Goal: Task Accomplishment & Management: Use online tool/utility

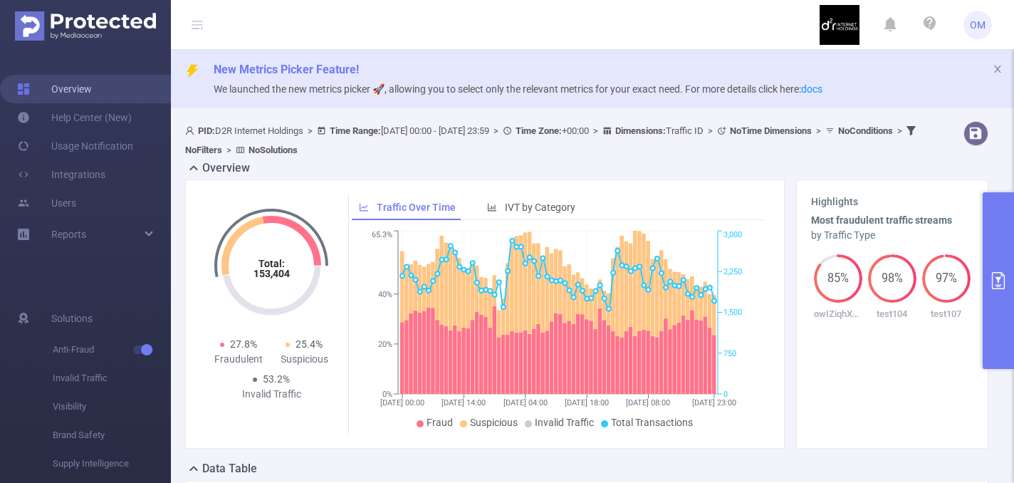
click at [66, 92] on link "Overview" at bounding box center [54, 89] width 75 height 28
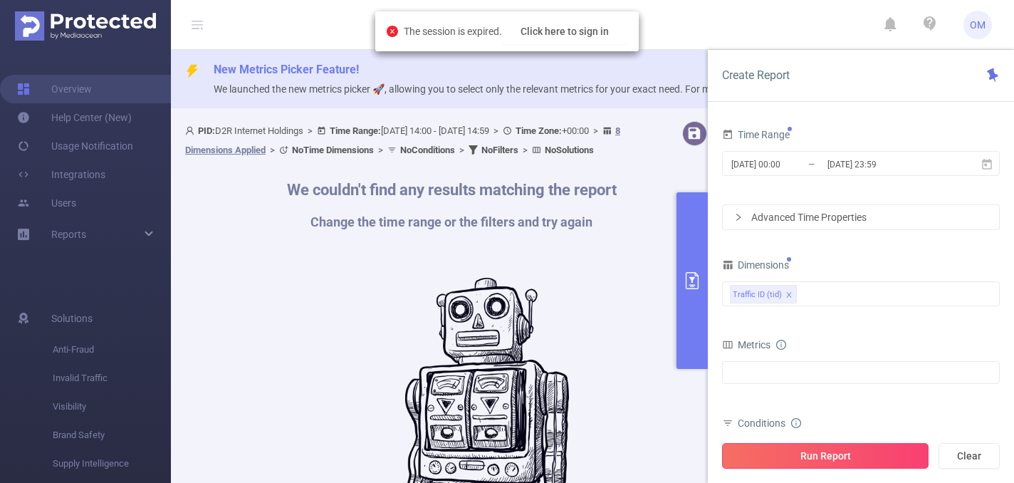
click at [793, 453] on button "Run Report" at bounding box center [825, 456] width 207 height 26
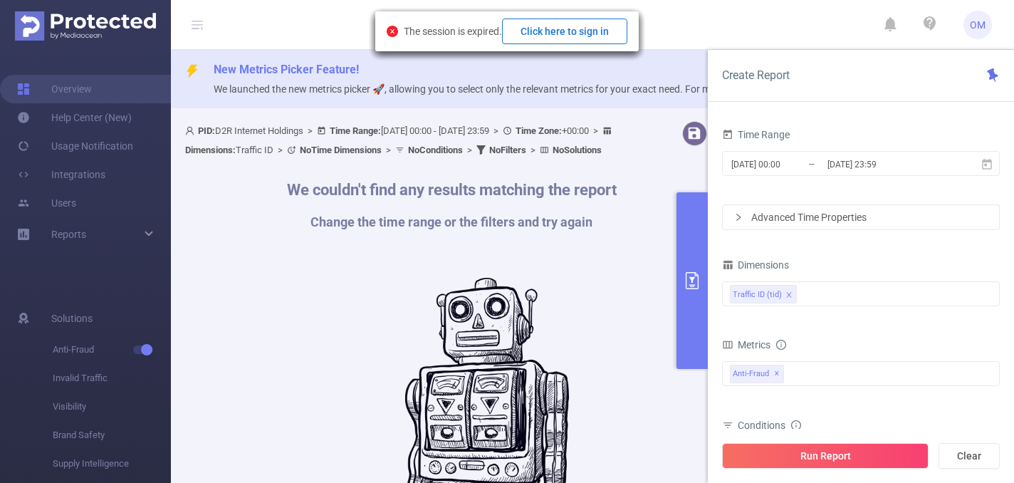
click at [579, 24] on button "Click here to sign in" at bounding box center [564, 32] width 125 height 26
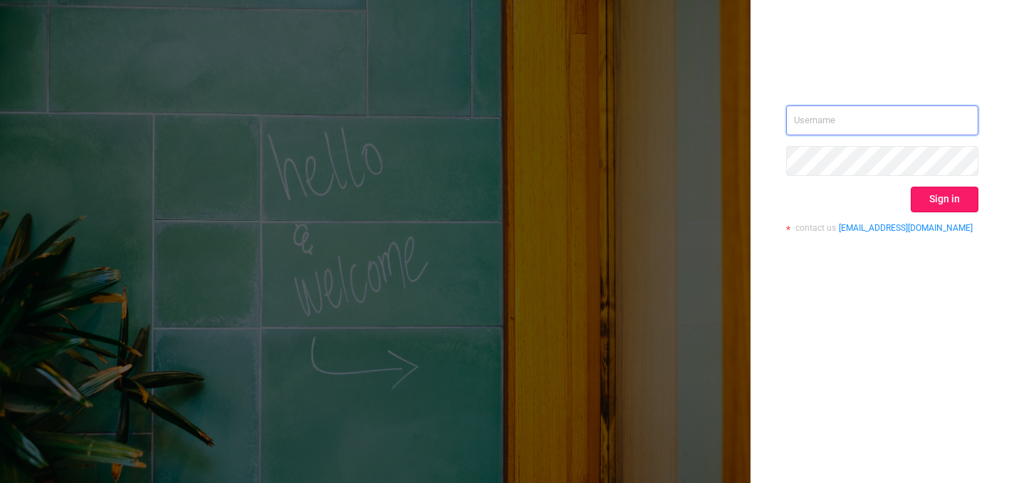
type input "o@[DOMAIN_NAME]"
click at [948, 192] on button "Sign in" at bounding box center [945, 200] width 68 height 26
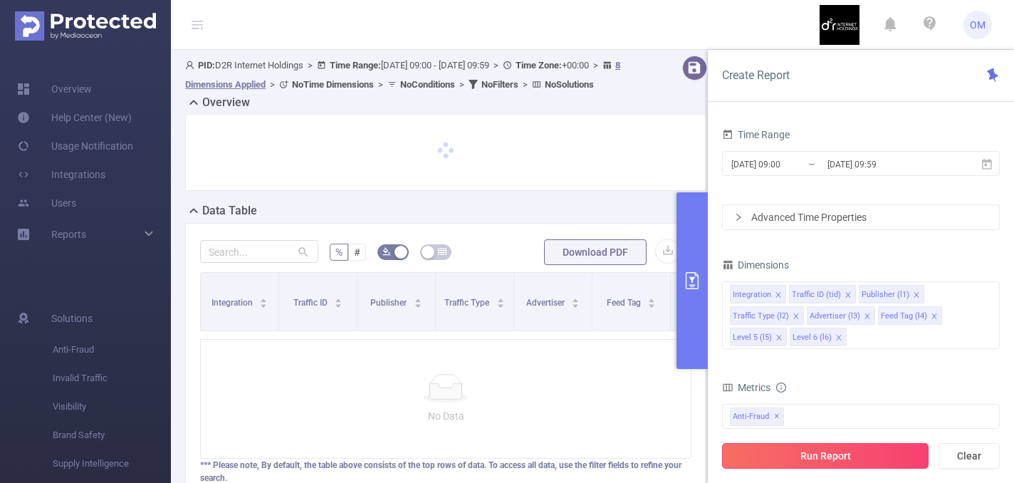
click at [789, 456] on button "Run Report" at bounding box center [825, 456] width 207 height 26
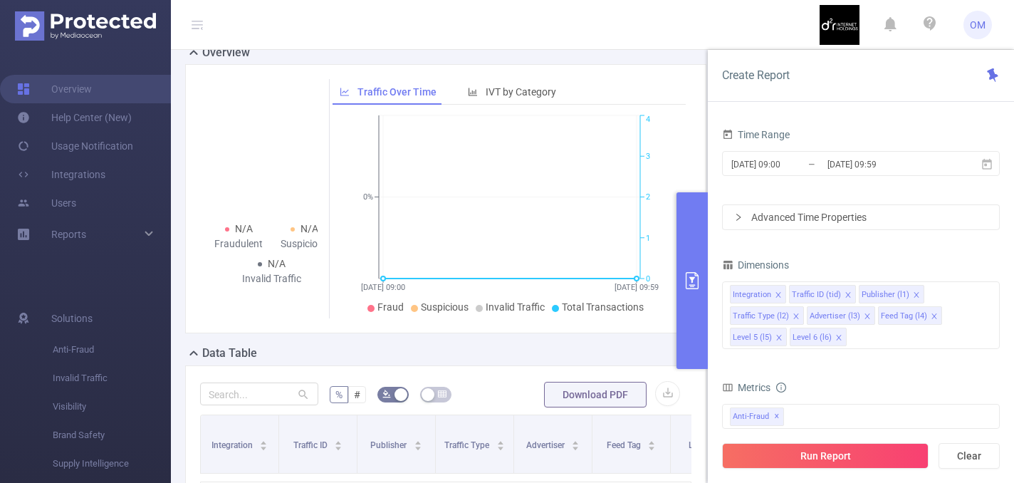
scroll to position [74, 0]
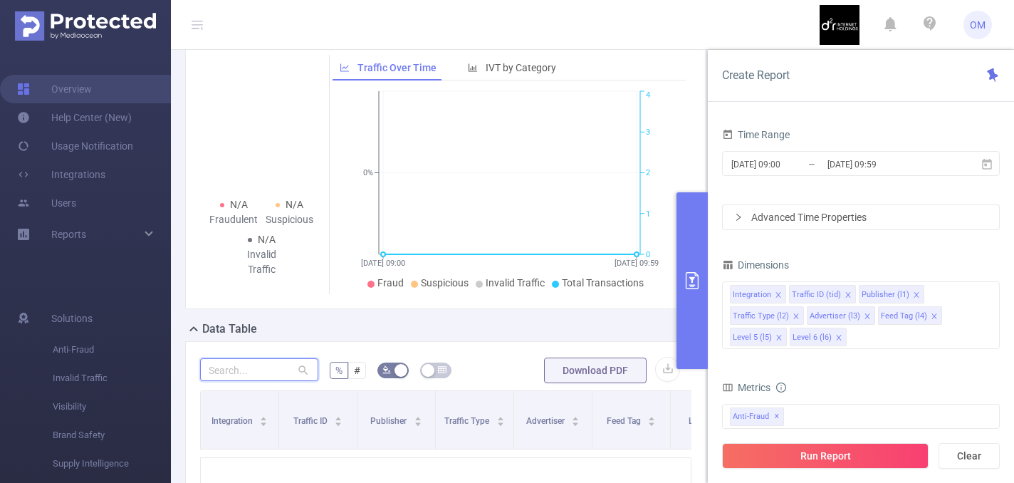
click at [271, 381] on input "text" at bounding box center [259, 369] width 118 height 23
paste input "245266219ob_41000"
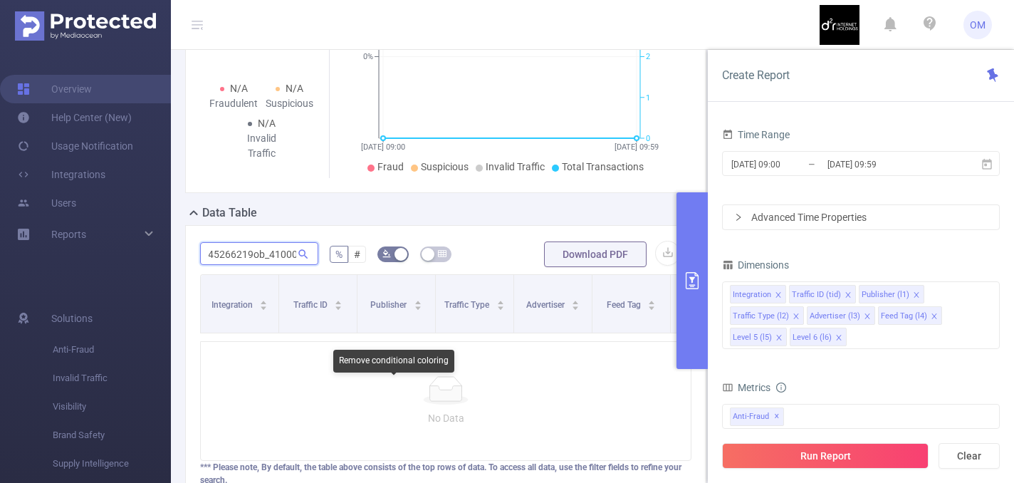
scroll to position [207, 0]
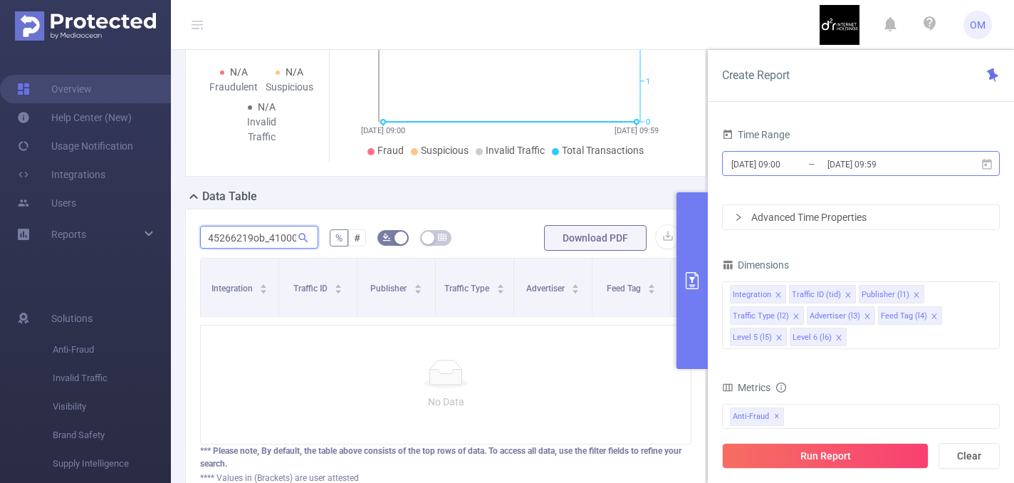
type input "245266219ob_41000"
click at [835, 152] on span "2025-09-14 09:00 _ 2025-09-14 09:59" at bounding box center [861, 163] width 278 height 25
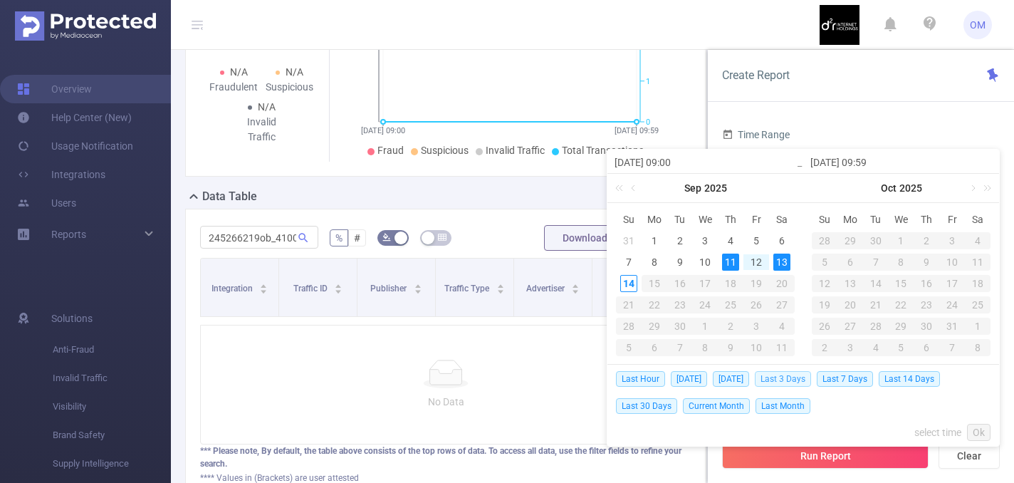
click at [805, 382] on span "Last 3 Days" at bounding box center [783, 379] width 56 height 16
type input "2025-09-11 00:00"
type input "2025-09-13 23:59"
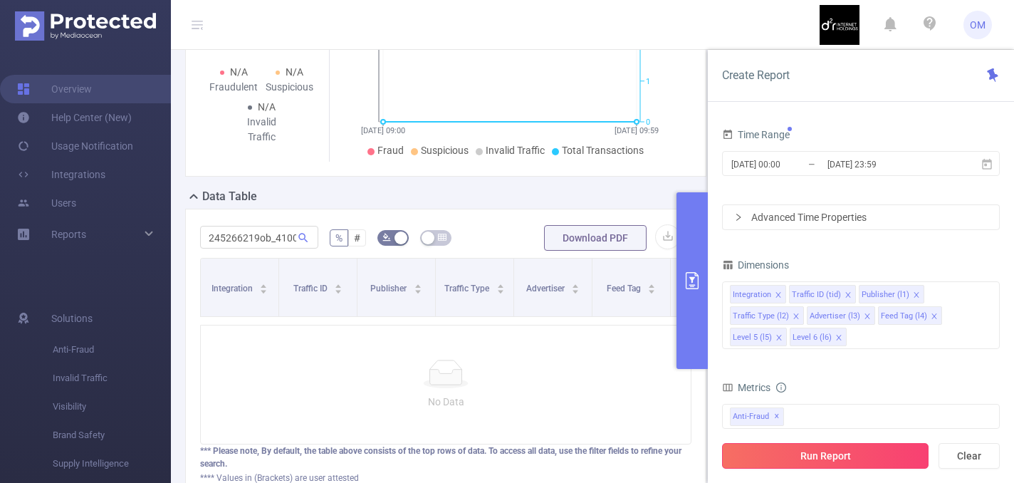
click at [822, 456] on button "Run Report" at bounding box center [825, 456] width 207 height 26
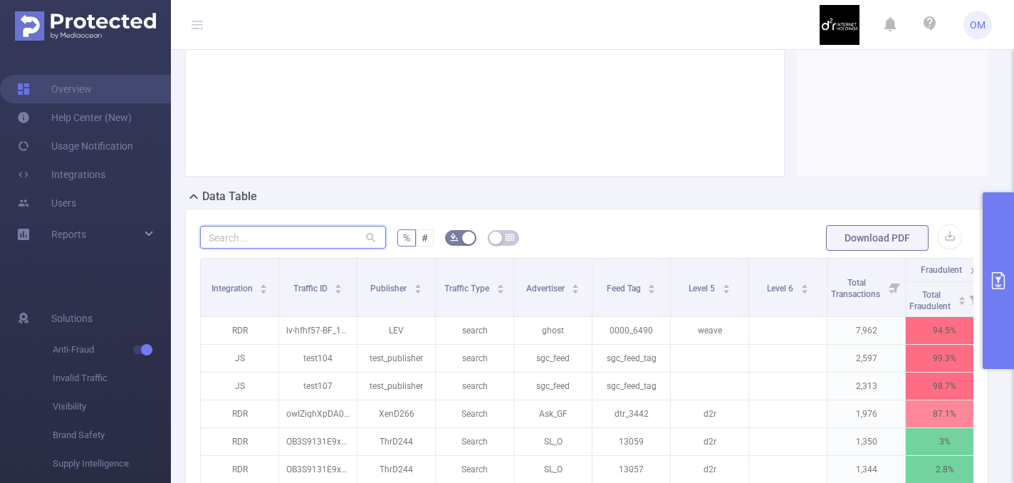
click at [344, 241] on input "text" at bounding box center [293, 237] width 186 height 23
paste input "245266219ob_41000"
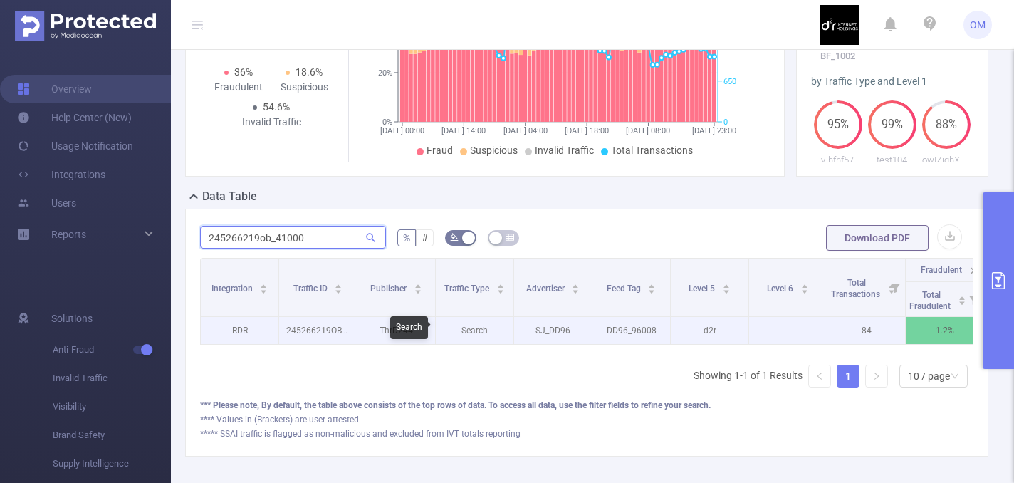
scroll to position [0, 170]
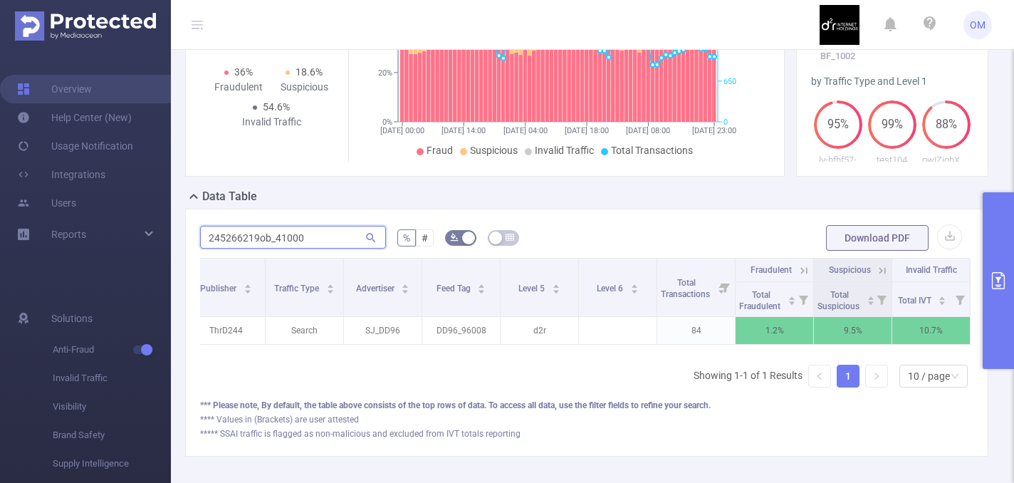
type input "245266219ob_41000"
click at [795, 269] on icon at bounding box center [801, 270] width 17 height 14
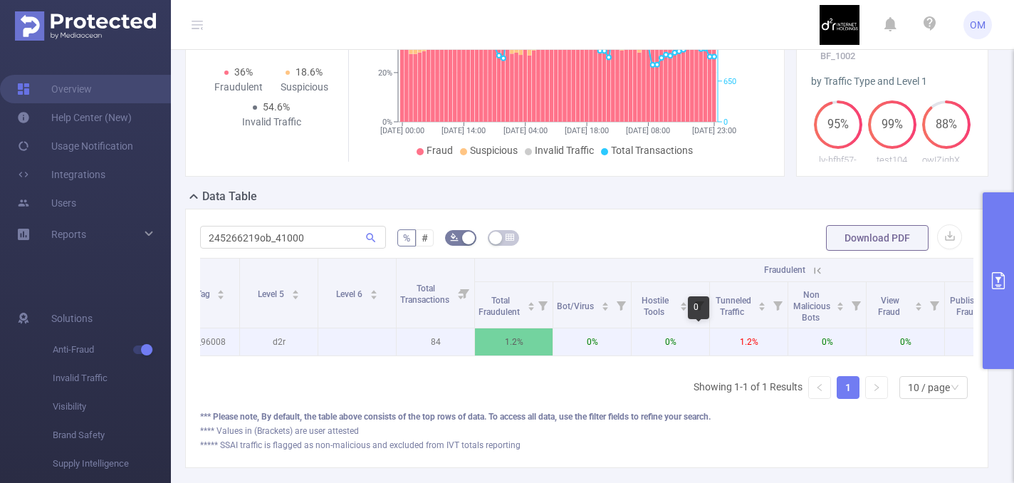
scroll to position [0, 718]
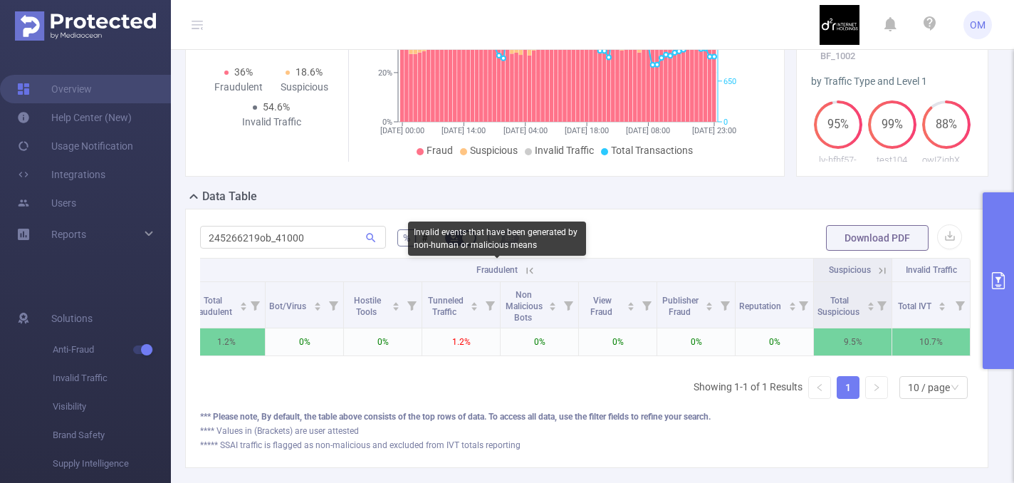
click at [517, 266] on span "Fraudulent" at bounding box center [496, 270] width 41 height 10
click at [532, 273] on icon at bounding box center [530, 270] width 6 height 6
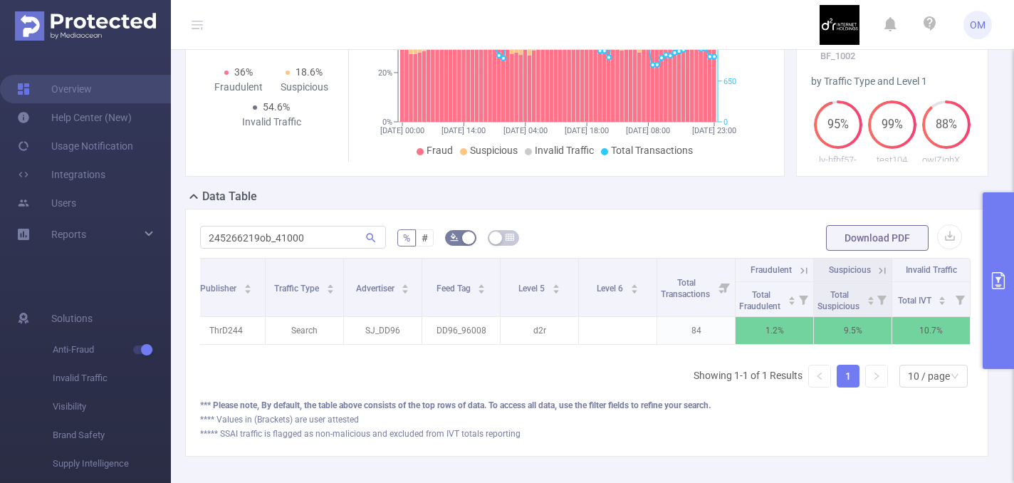
scroll to position [0, 170]
click at [988, 253] on button "primary" at bounding box center [998, 280] width 31 height 177
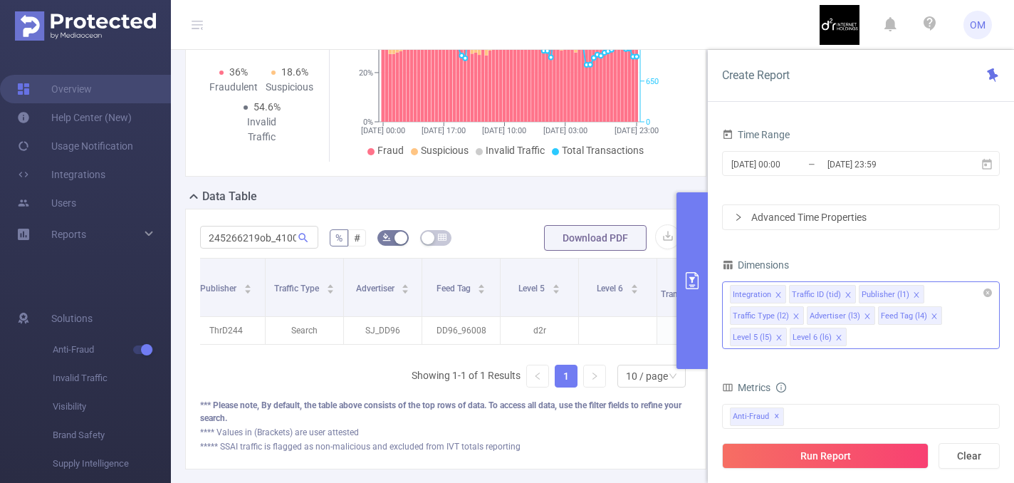
click at [778, 295] on icon "icon: close" at bounding box center [777, 294] width 5 height 5
click at [856, 293] on icon "icon: close" at bounding box center [857, 294] width 7 height 7
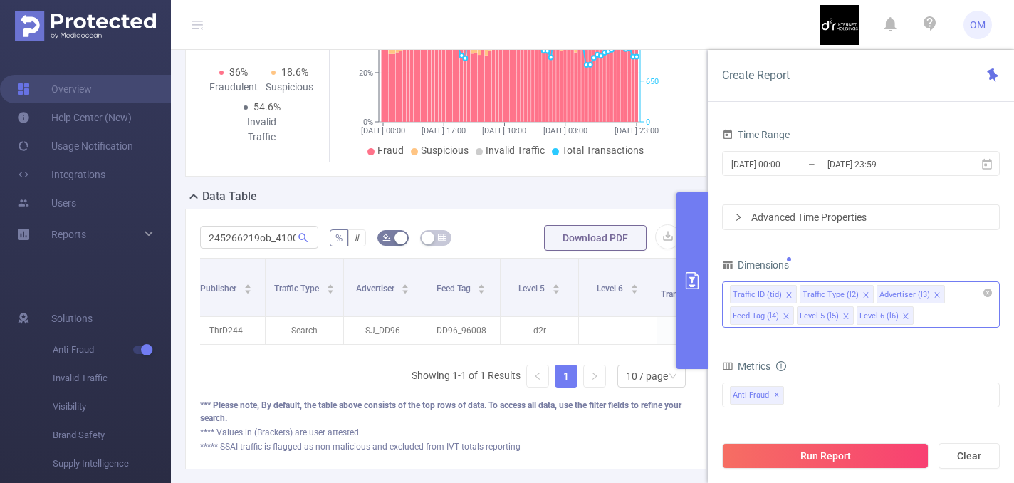
click at [863, 295] on icon "icon: close" at bounding box center [865, 294] width 7 height 7
click at [857, 294] on icon "icon: close" at bounding box center [860, 294] width 7 height 7
click at [854, 294] on icon "icon: close" at bounding box center [855, 294] width 7 height 7
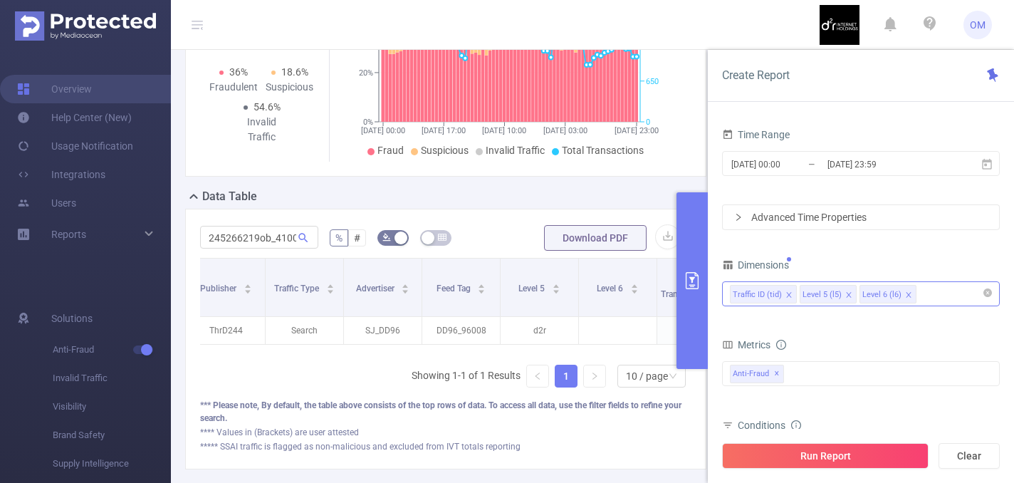
click at [840, 294] on li "Level 5 (l5)" at bounding box center [828, 294] width 57 height 19
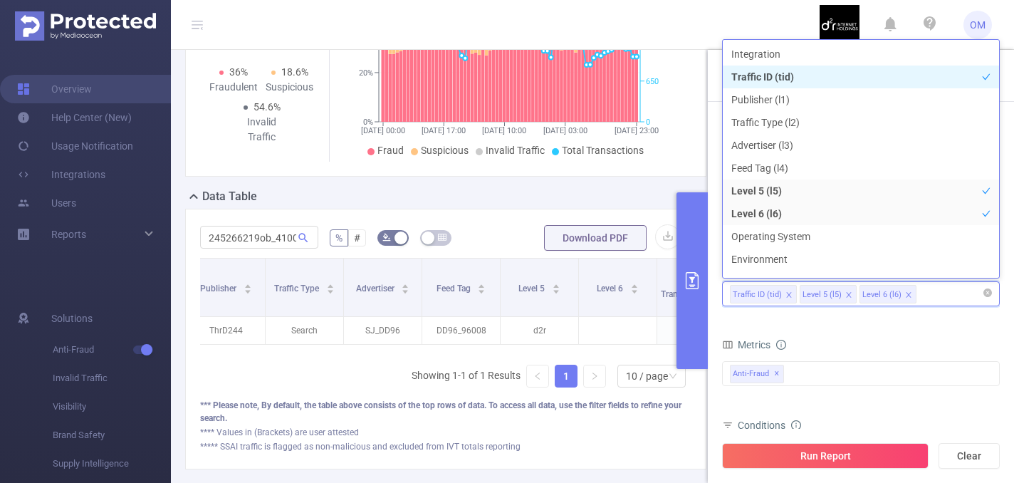
click at [845, 294] on icon "icon: close" at bounding box center [848, 294] width 7 height 7
click at [848, 296] on icon "icon: close" at bounding box center [848, 294] width 7 height 7
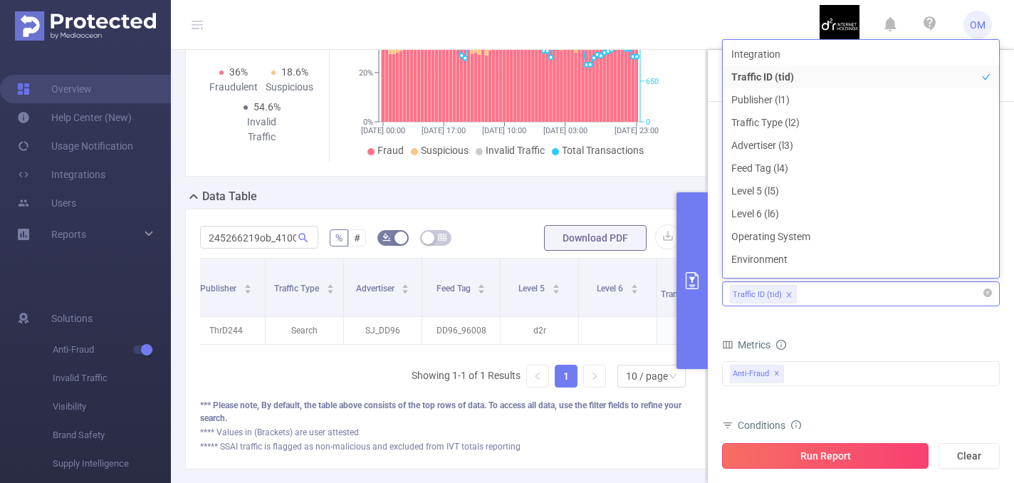
click at [838, 455] on button "Run Report" at bounding box center [825, 456] width 207 height 26
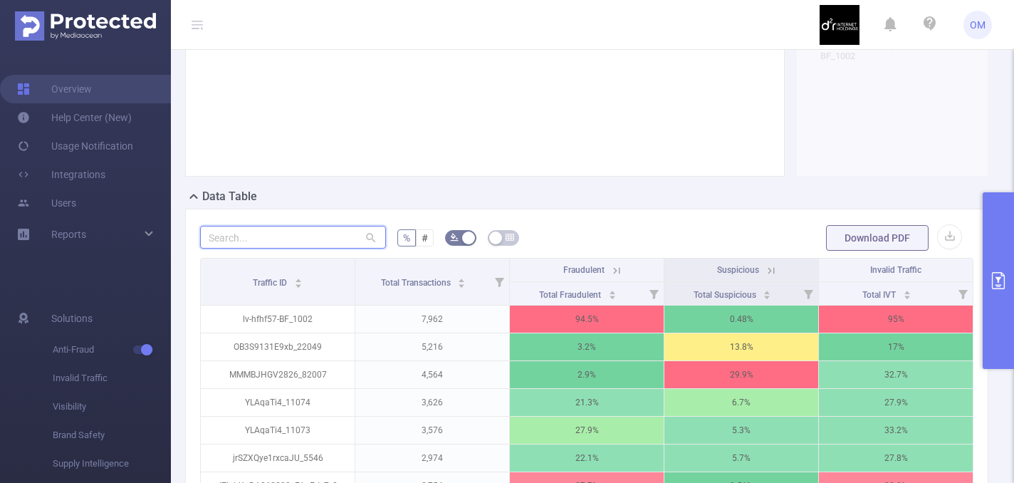
click at [320, 239] on input "text" at bounding box center [293, 237] width 186 height 23
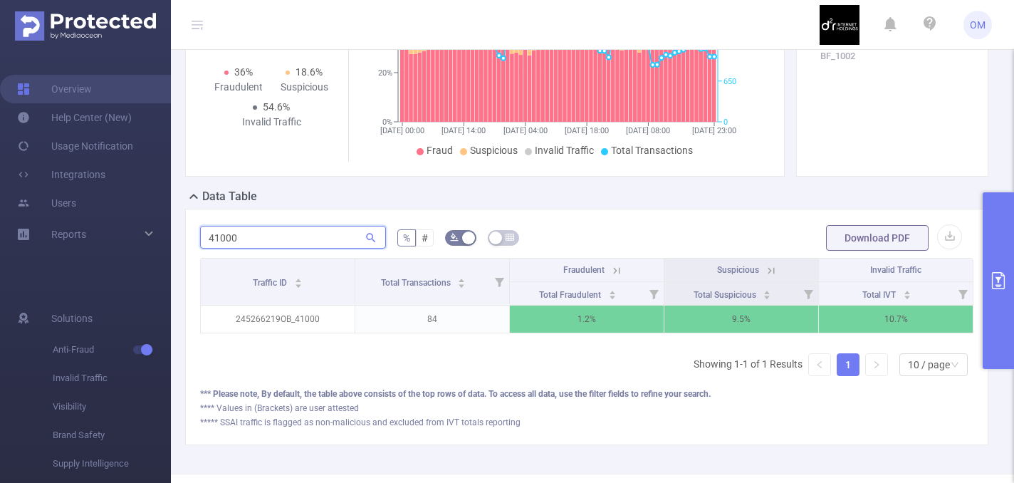
scroll to position [0, 3]
type input "41000"
click at [779, 268] on th "Suspicious" at bounding box center [739, 269] width 155 height 23
click at [763, 268] on icon at bounding box center [768, 270] width 13 height 13
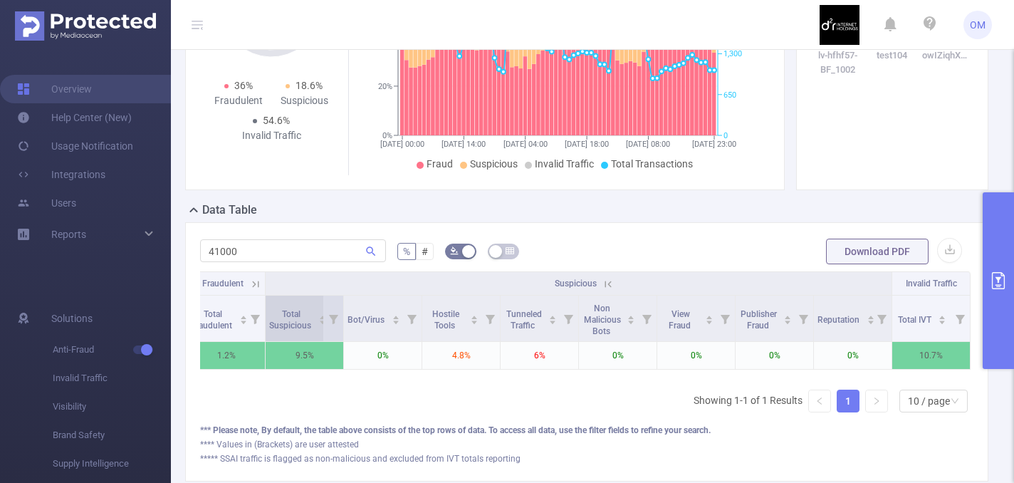
scroll to position [0, 0]
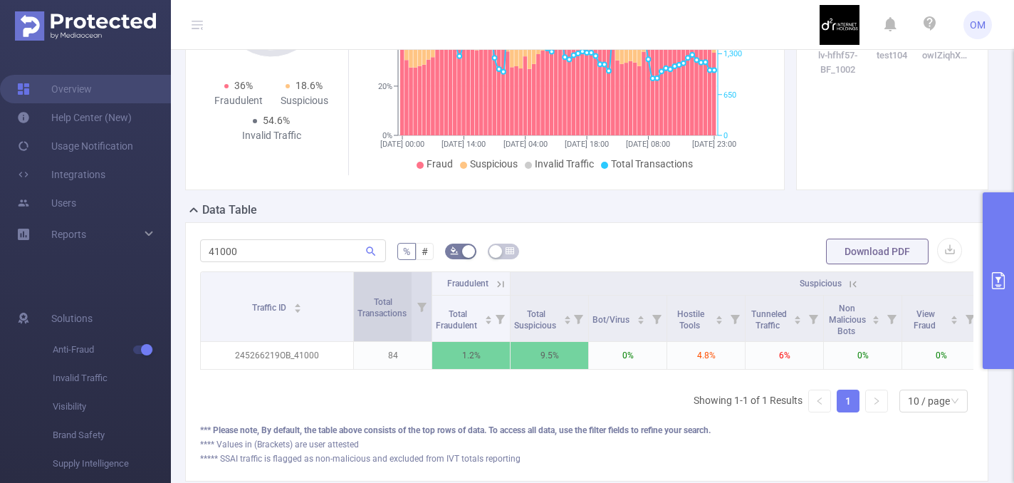
drag, startPoint x: 278, startPoint y: 306, endPoint x: 404, endPoint y: 307, distance: 126.8
click at [357, 307] on span at bounding box center [353, 306] width 7 height 69
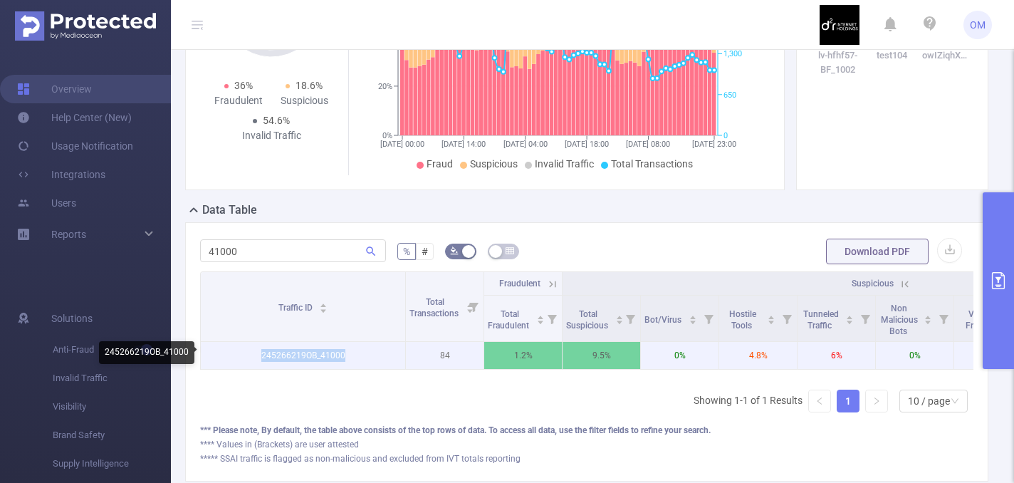
drag, startPoint x: 352, startPoint y: 352, endPoint x: 229, endPoint y: 353, distance: 123.9
click at [229, 353] on p "245266219OB_41000" at bounding box center [303, 355] width 204 height 27
copy p "245266219OB_41000"
